Goal: Information Seeking & Learning: Learn about a topic

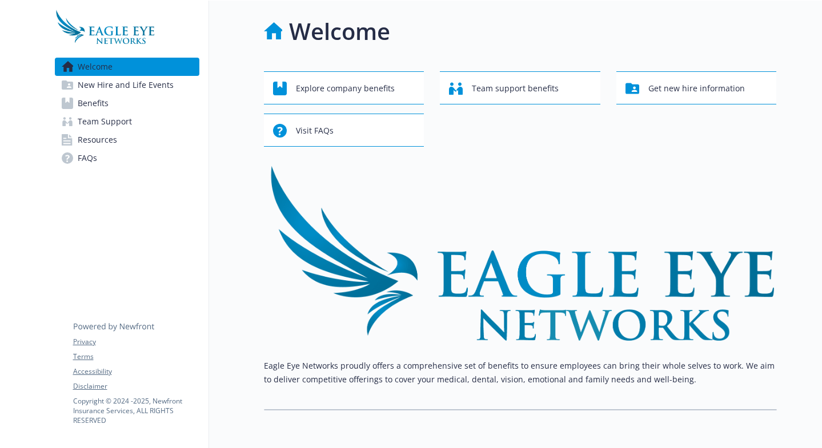
click at [129, 103] on link "Benefits" at bounding box center [127, 103] width 145 height 18
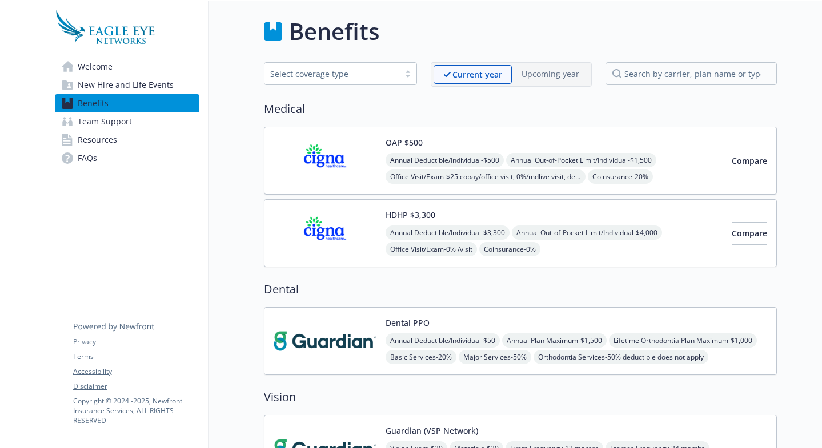
click at [117, 67] on link "Welcome" at bounding box center [127, 67] width 145 height 18
